Goal: Use online tool/utility: Utilize a website feature to perform a specific function

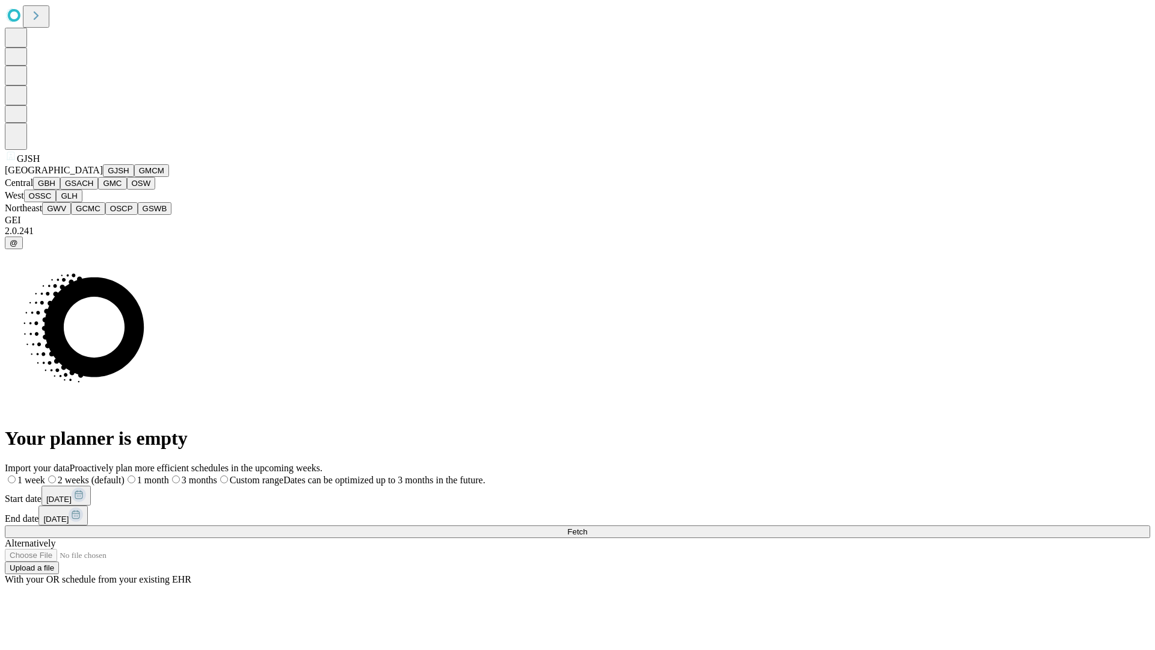
click at [103, 177] on button "GJSH" at bounding box center [118, 170] width 31 height 13
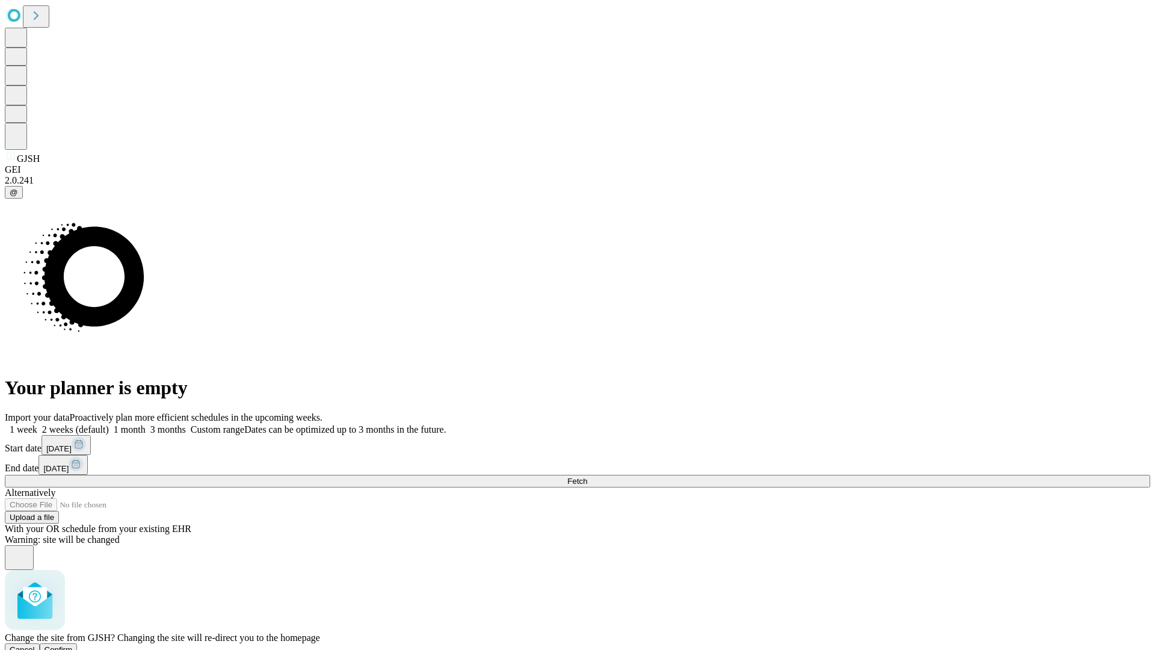
click at [73, 645] on span "Confirm" at bounding box center [59, 649] width 28 height 9
click at [146, 424] on label "1 month" at bounding box center [127, 429] width 37 height 10
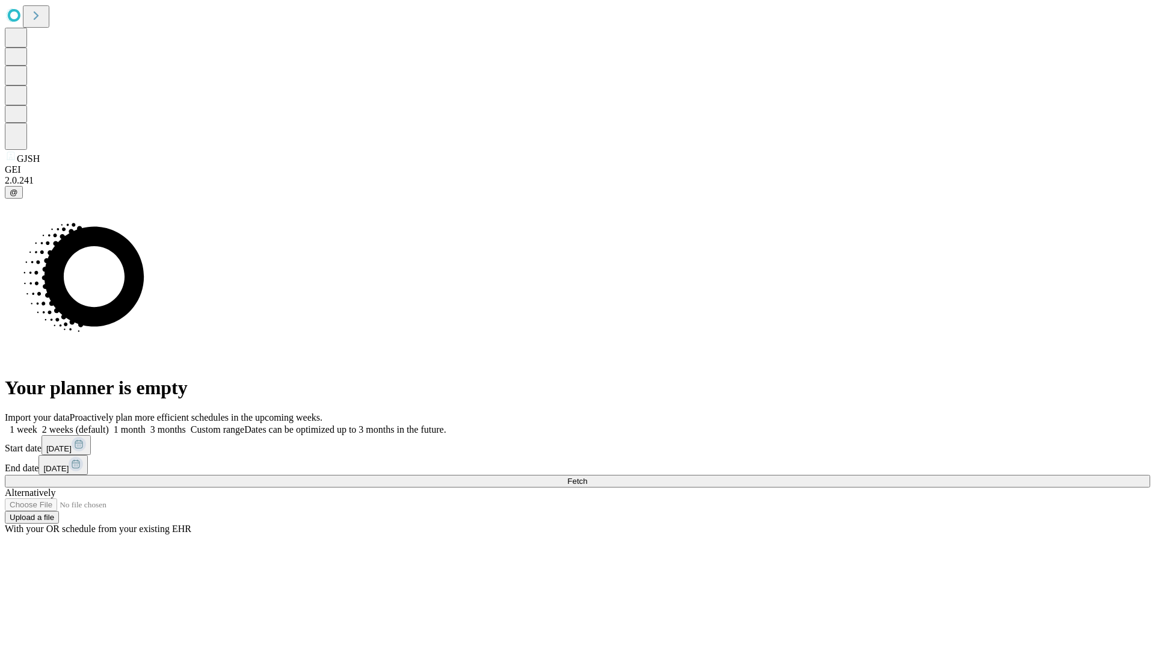
click at [587, 476] on span "Fetch" at bounding box center [577, 480] width 20 height 9
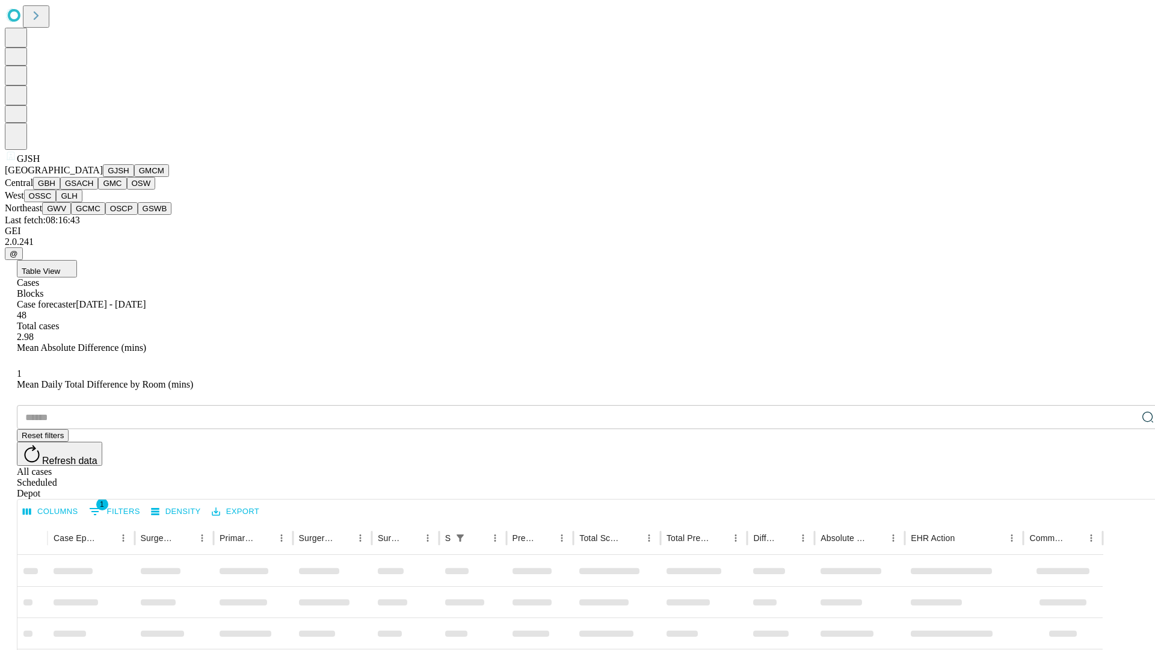
click at [134, 177] on button "GMCM" at bounding box center [151, 170] width 35 height 13
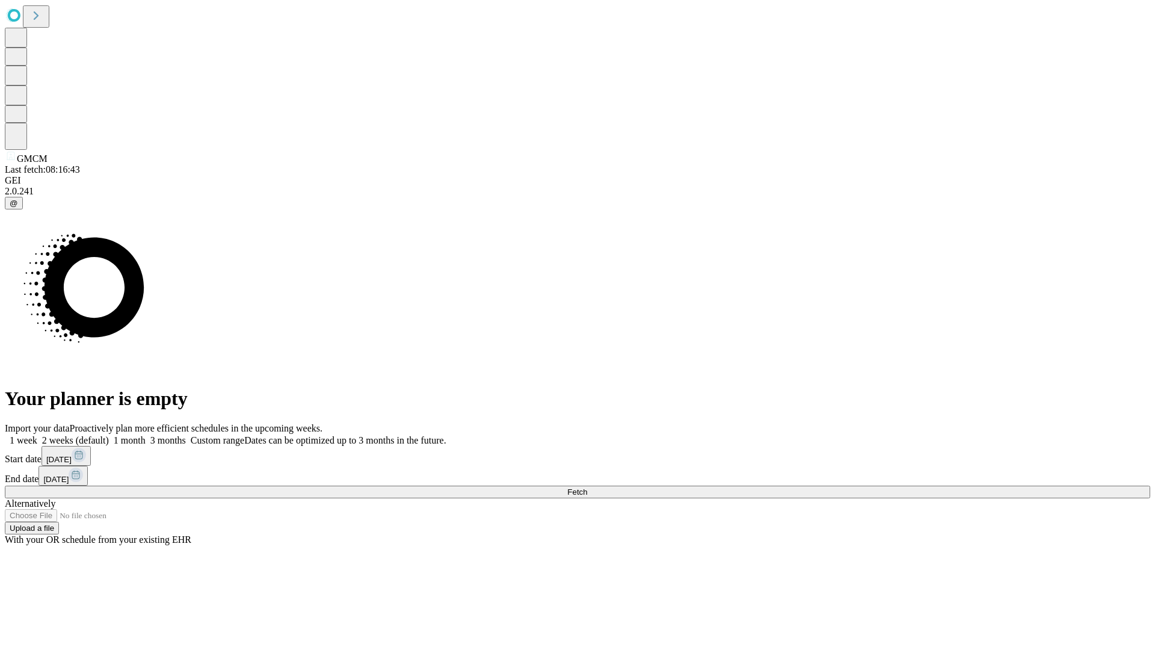
click at [146, 435] on label "1 month" at bounding box center [127, 440] width 37 height 10
click at [587, 487] on span "Fetch" at bounding box center [577, 491] width 20 height 9
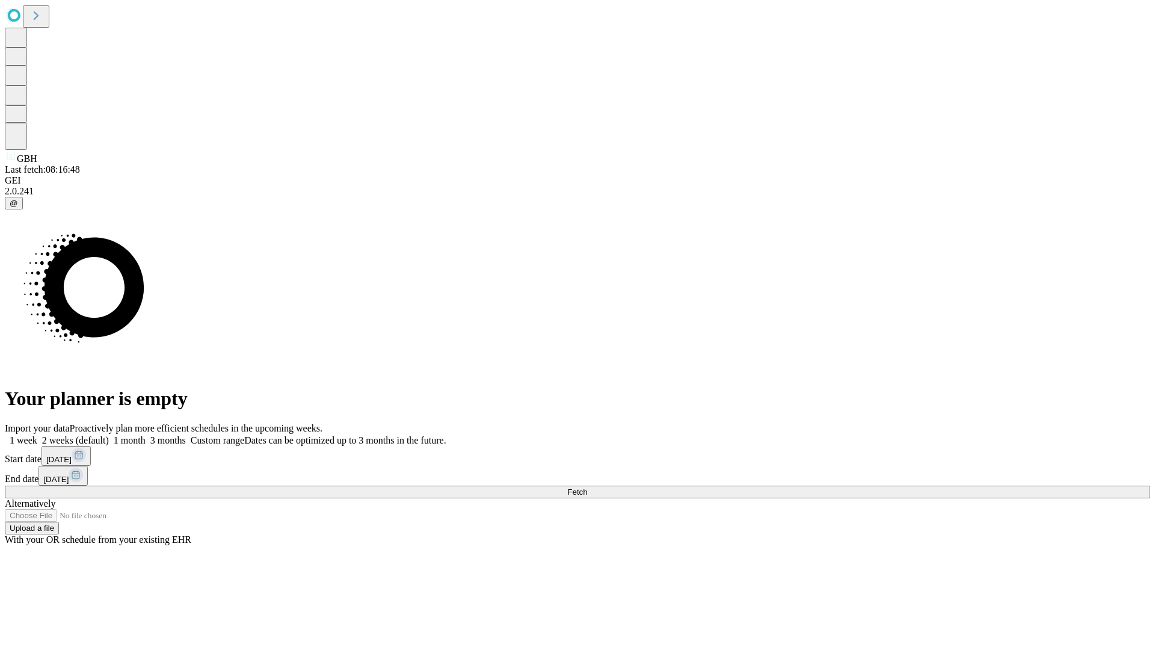
click at [146, 435] on label "1 month" at bounding box center [127, 440] width 37 height 10
click at [587, 487] on span "Fetch" at bounding box center [577, 491] width 20 height 9
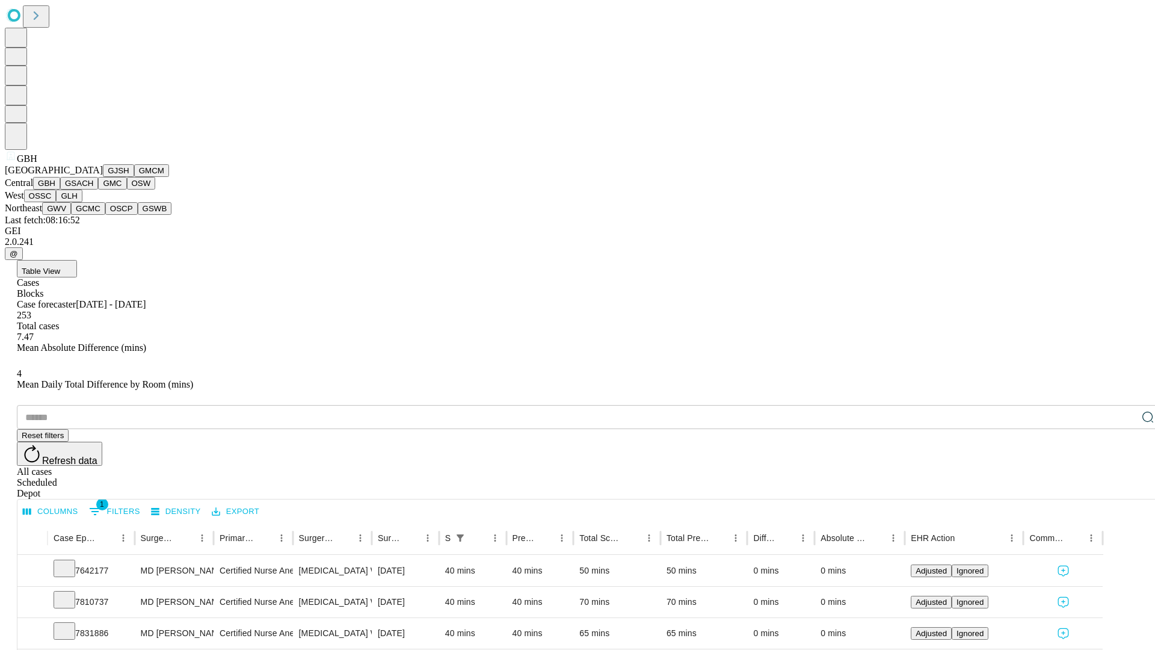
click at [93, 189] on button "GSACH" at bounding box center [79, 183] width 38 height 13
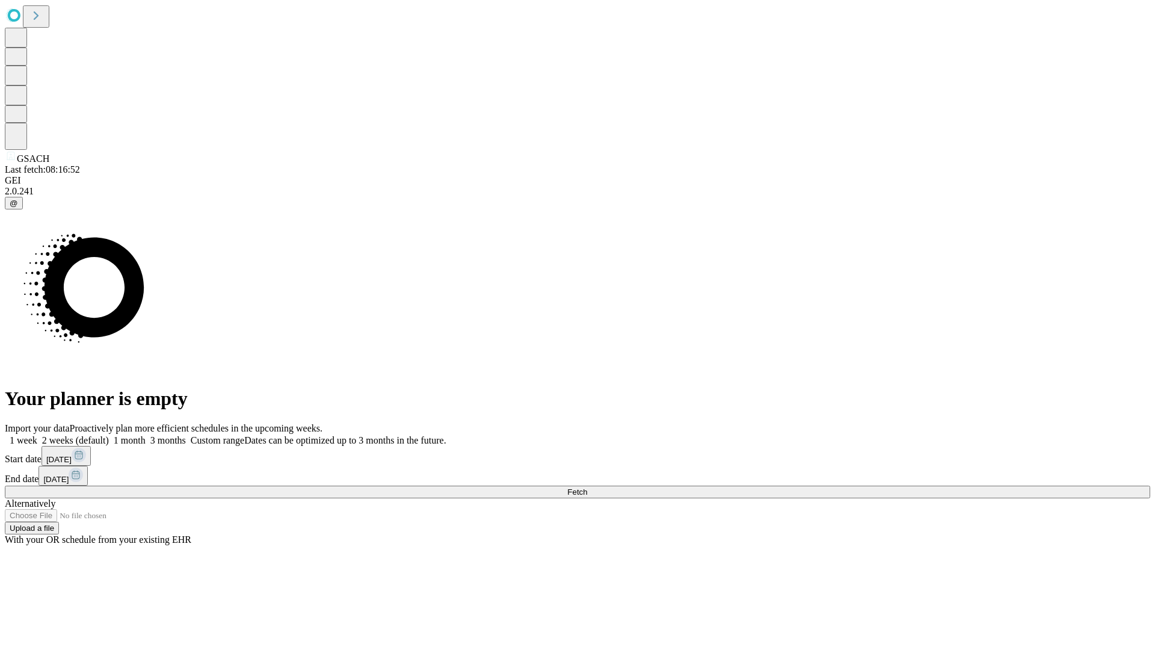
click at [146, 435] on label "1 month" at bounding box center [127, 440] width 37 height 10
click at [587, 487] on span "Fetch" at bounding box center [577, 491] width 20 height 9
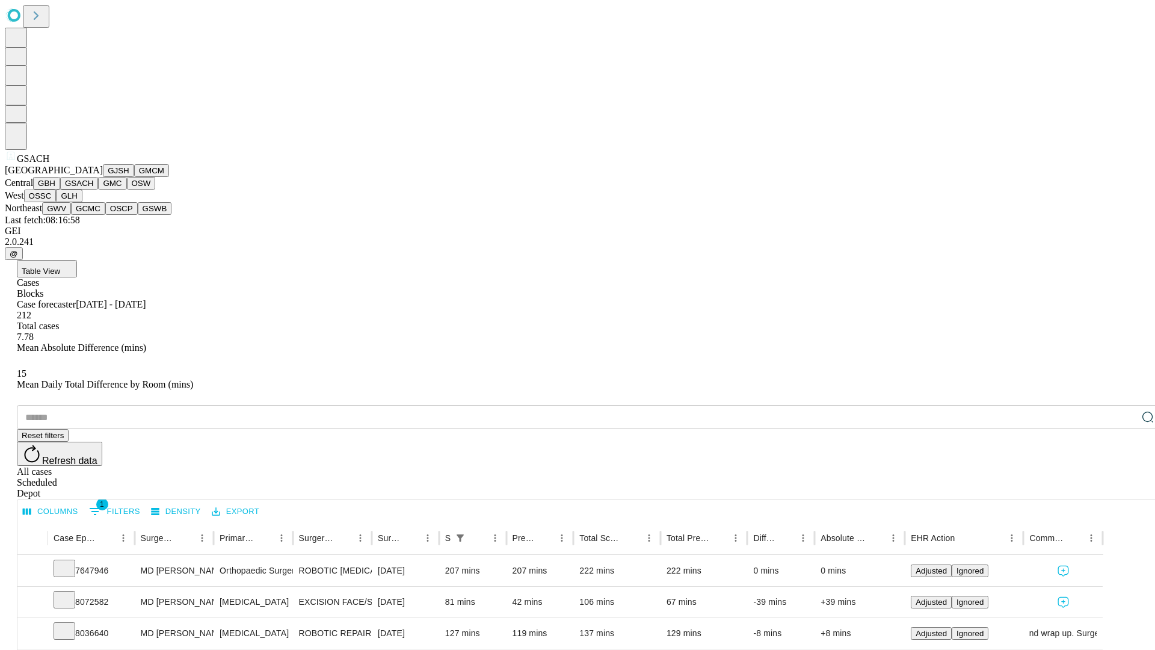
click at [98, 189] on button "GMC" at bounding box center [112, 183] width 28 height 13
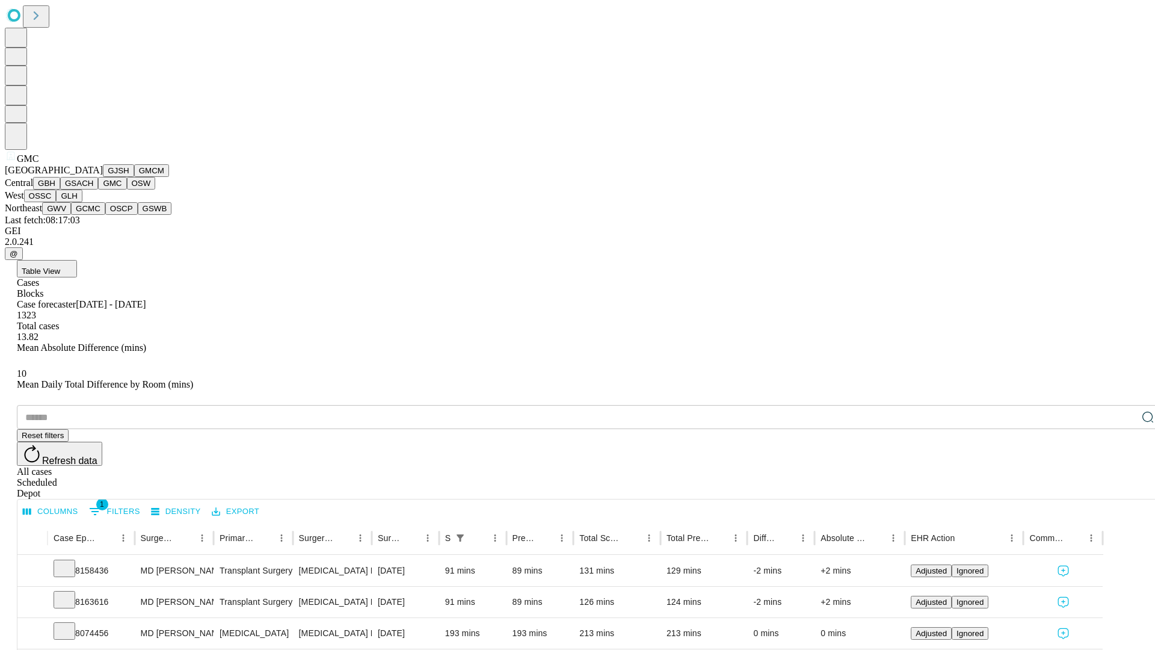
click at [127, 189] on button "OSW" at bounding box center [141, 183] width 29 height 13
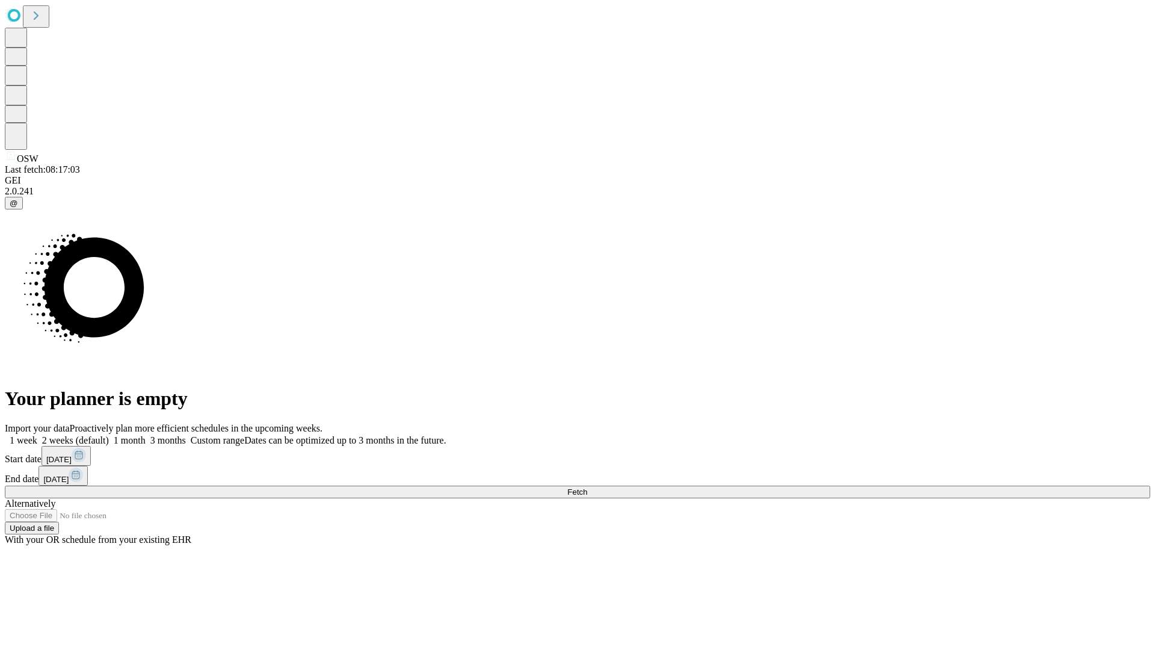
click at [146, 435] on label "1 month" at bounding box center [127, 440] width 37 height 10
click at [587, 487] on span "Fetch" at bounding box center [577, 491] width 20 height 9
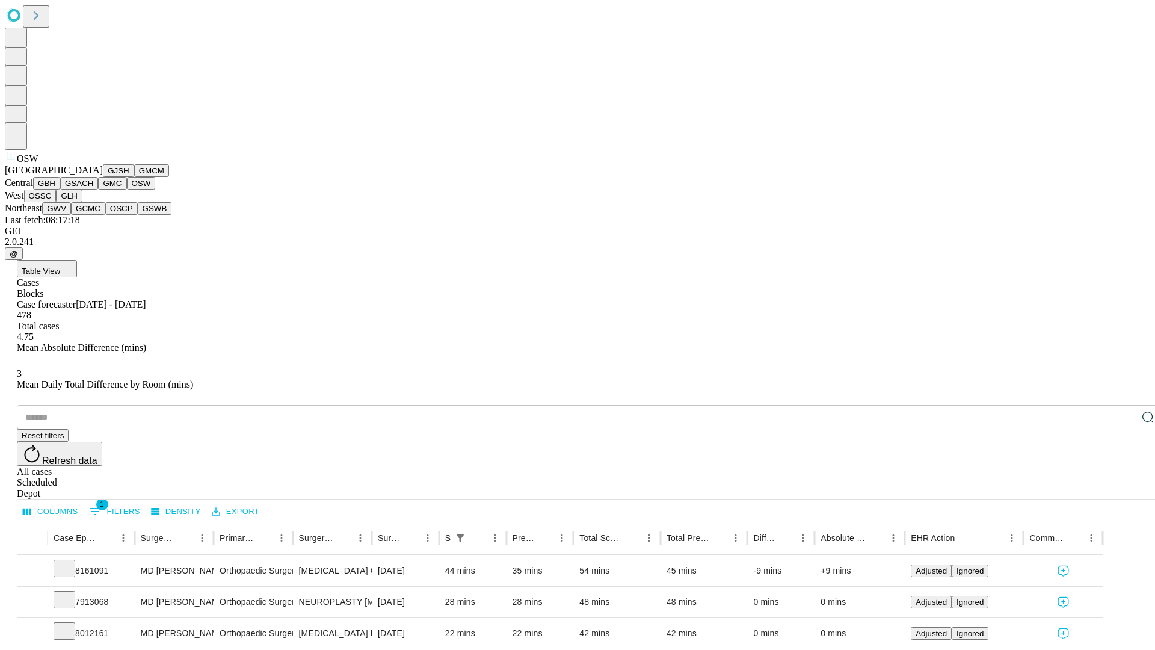
click at [57, 202] on button "OSSC" at bounding box center [40, 195] width 32 height 13
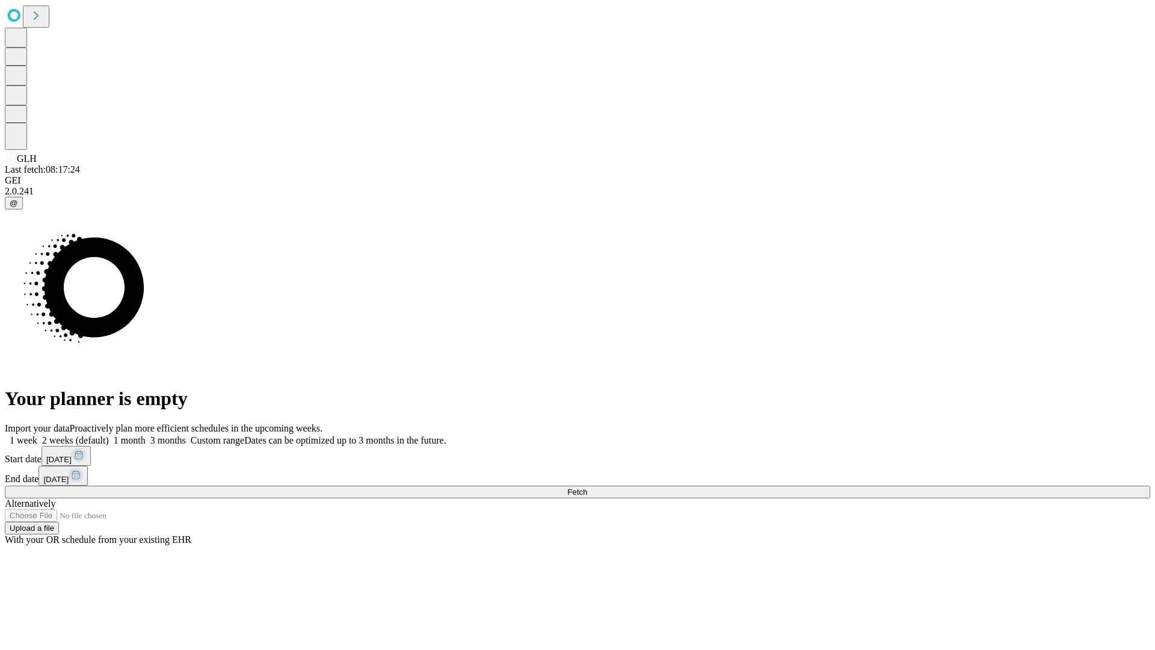
click at [146, 435] on label "1 month" at bounding box center [127, 440] width 37 height 10
click at [587, 487] on span "Fetch" at bounding box center [577, 491] width 20 height 9
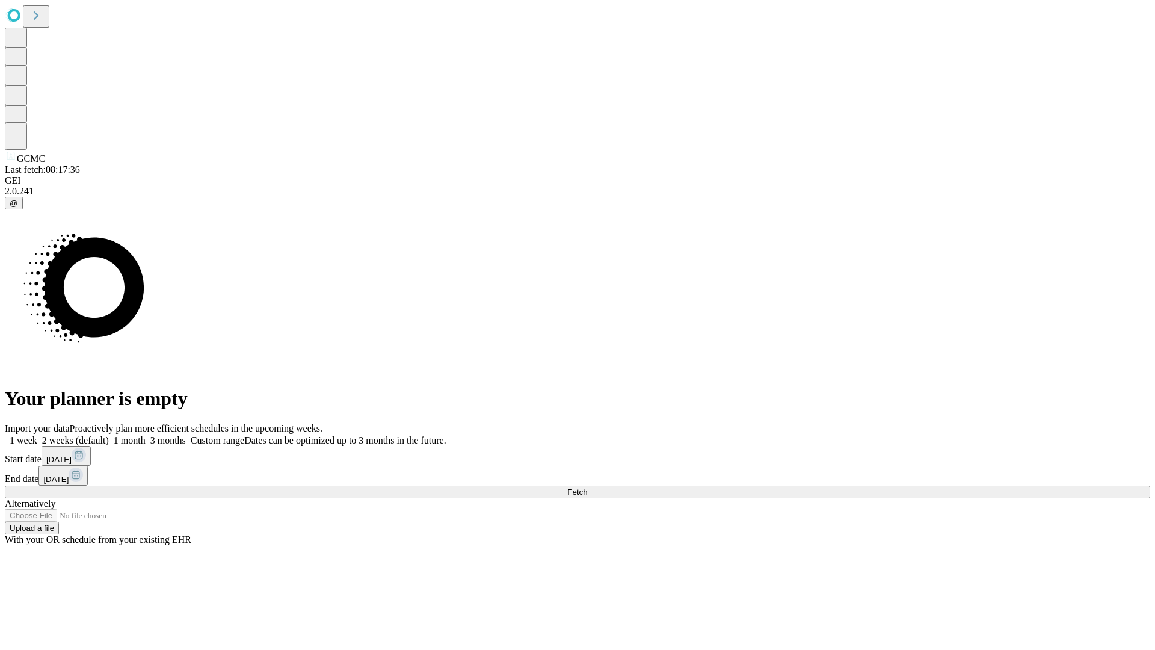
click at [146, 435] on label "1 month" at bounding box center [127, 440] width 37 height 10
click at [587, 487] on span "Fetch" at bounding box center [577, 491] width 20 height 9
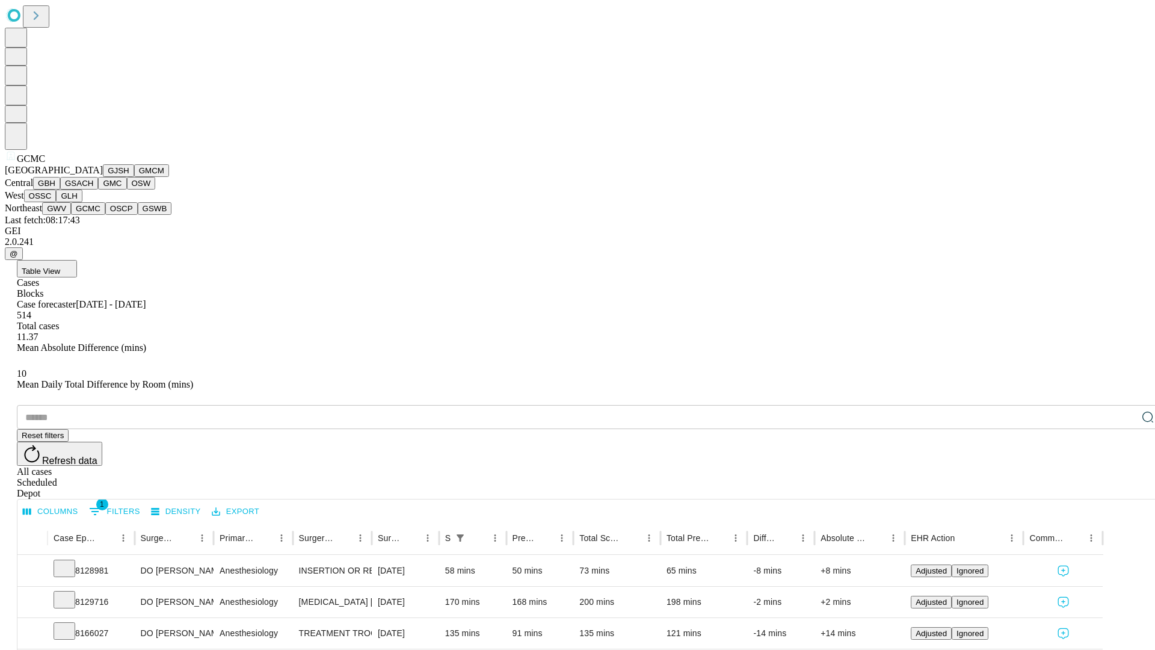
click at [105, 215] on button "OSCP" at bounding box center [121, 208] width 32 height 13
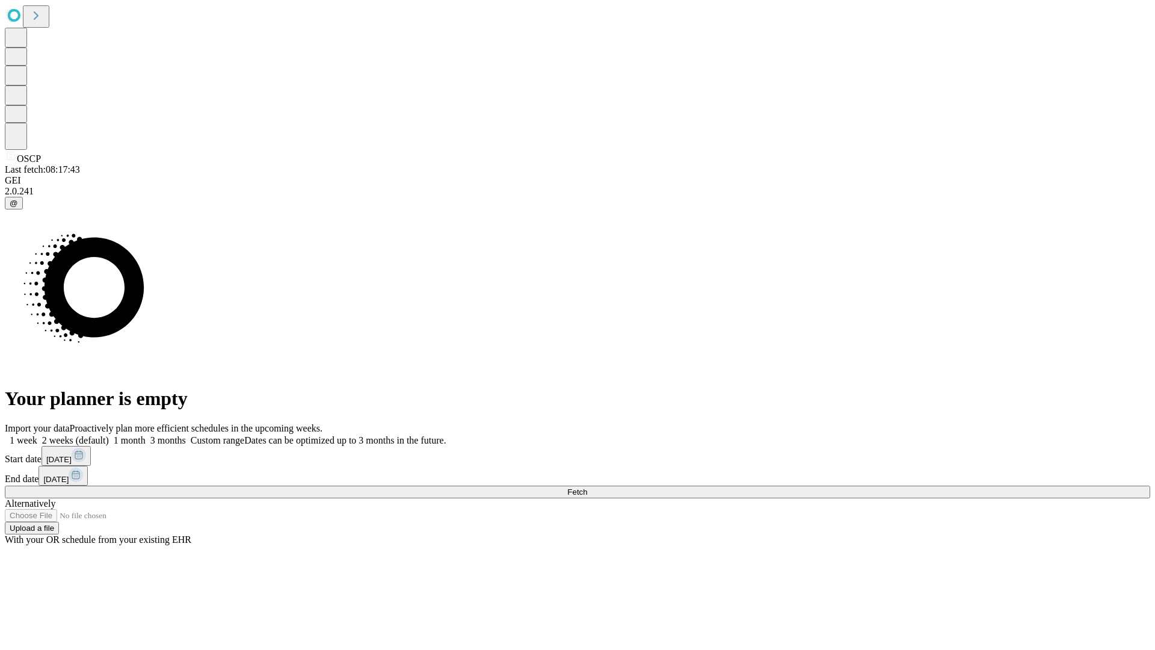
click at [146, 435] on label "1 month" at bounding box center [127, 440] width 37 height 10
click at [587, 487] on span "Fetch" at bounding box center [577, 491] width 20 height 9
